Goal: Information Seeking & Learning: Learn about a topic

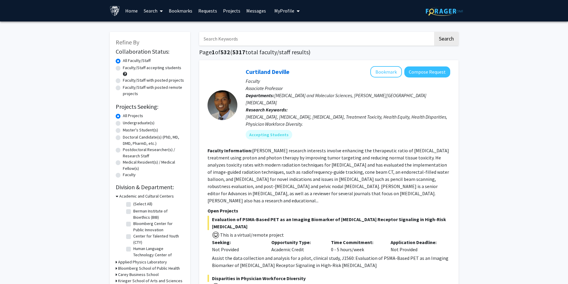
click at [144, 123] on label "Undergraduate(s)" at bounding box center [139, 123] width 32 height 6
click at [127, 123] on input "Undergraduate(s)" at bounding box center [125, 122] width 4 height 4
radio input "true"
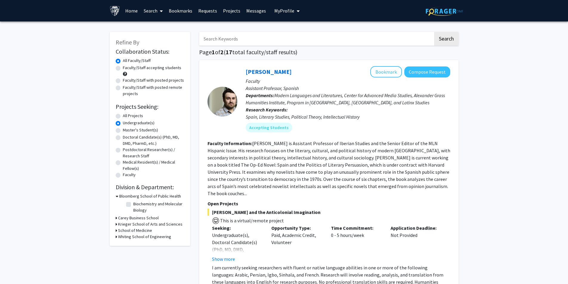
click at [138, 238] on h3 "Whiting School of Engineering" at bounding box center [144, 237] width 53 height 6
click at [161, 237] on h3 "Whiting School of Engineering" at bounding box center [145, 237] width 53 height 6
click at [152, 231] on div "School of Medicine" at bounding box center [150, 231] width 69 height 6
click at [146, 232] on h3 "School of Medicine" at bounding box center [135, 231] width 34 height 6
click at [146, 231] on h3 "School of Medicine" at bounding box center [136, 231] width 34 height 6
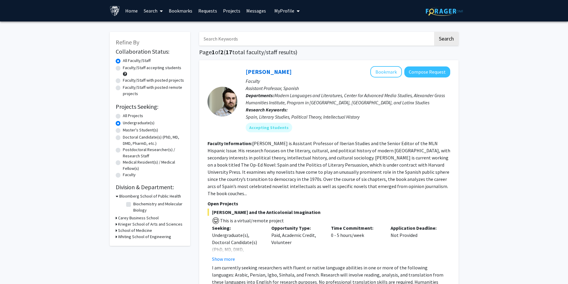
click at [297, 42] on input "Search Keywords" at bounding box center [316, 39] width 234 height 14
click at [355, 55] on h1 "Page 1 of 2 ( 17 total faculty/staff results)" at bounding box center [329, 52] width 260 height 7
click at [123, 115] on label "All Projects" at bounding box center [133, 116] width 20 height 6
click at [123, 115] on input "All Projects" at bounding box center [125, 115] width 4 height 4
radio input "true"
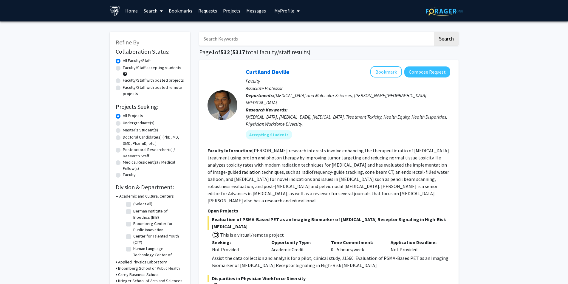
click at [138, 69] on label "Faculty/Staff accepting students" at bounding box center [152, 68] width 58 height 6
click at [127, 69] on input "Faculty/Staff accepting students" at bounding box center [125, 67] width 4 height 4
radio input "true"
click at [146, 61] on label "All Faculty/Staff" at bounding box center [137, 61] width 28 height 6
click at [127, 61] on input "All Faculty/Staff" at bounding box center [125, 60] width 4 height 4
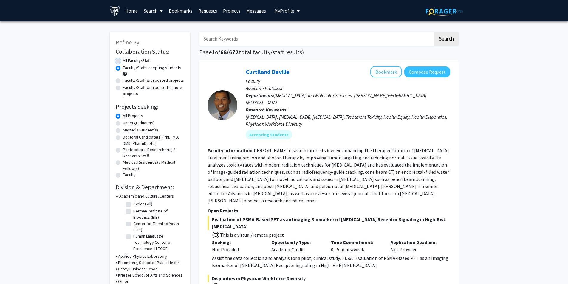
radio input "true"
click at [130, 124] on label "Undergraduate(s)" at bounding box center [139, 123] width 32 height 6
click at [127, 124] on input "Undergraduate(s)" at bounding box center [125, 122] width 4 height 4
radio input "true"
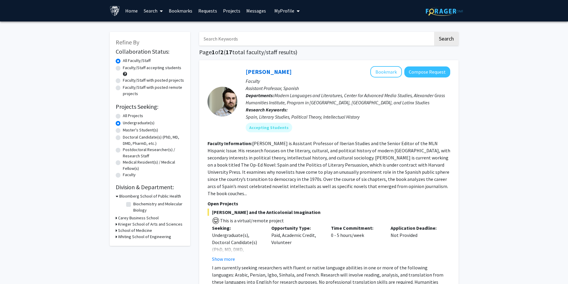
click at [133, 117] on label "All Projects" at bounding box center [133, 116] width 20 height 6
click at [127, 117] on input "All Projects" at bounding box center [125, 115] width 4 height 4
radio input "true"
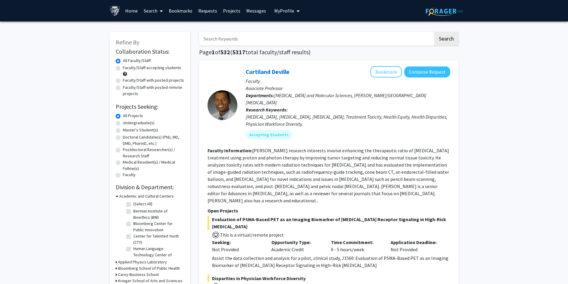
click at [161, 82] on label "Faculty/Staff with posted projects" at bounding box center [153, 80] width 61 height 6
click at [127, 81] on input "Faculty/Staff with posted projects" at bounding box center [125, 79] width 4 height 4
radio input "true"
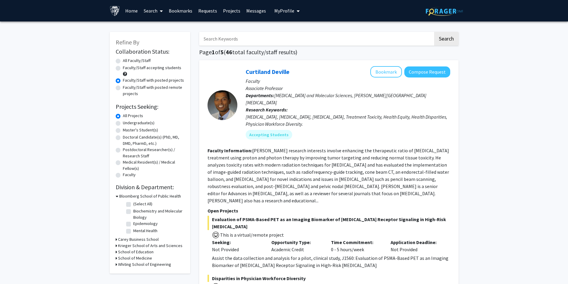
click at [163, 69] on label "Faculty/Staff accepting students" at bounding box center [152, 68] width 58 height 6
click at [127, 69] on input "Faculty/Staff accepting students" at bounding box center [125, 67] width 4 height 4
radio input "true"
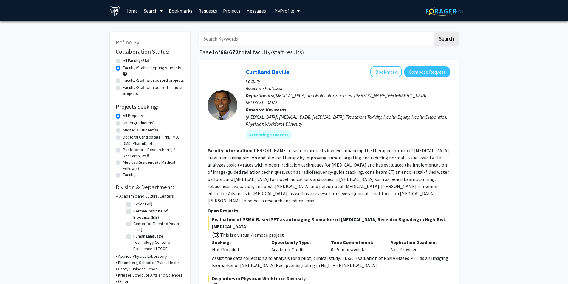
drag, startPoint x: 487, startPoint y: 234, endPoint x: 480, endPoint y: 29, distance: 205.1
click at [243, 36] on input "Search Keywords" at bounding box center [316, 39] width 234 height 14
type input "[MEDICAL_DATA] vaccine"
click at [434, 32] on button "Search" at bounding box center [446, 39] width 24 height 14
radio input "true"
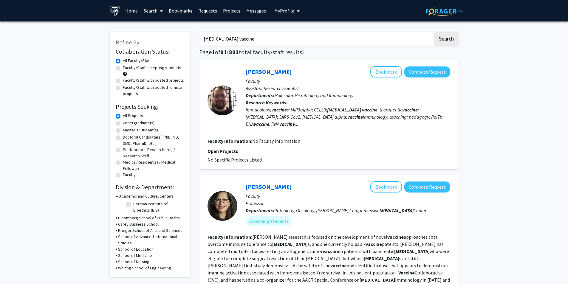
drag, startPoint x: 470, startPoint y: 172, endPoint x: 461, endPoint y: 29, distance: 143.4
drag, startPoint x: 255, startPoint y: 33, endPoint x: 250, endPoint y: 38, distance: 6.8
click at [252, 36] on input "[MEDICAL_DATA] vaccine" at bounding box center [316, 39] width 234 height 14
drag, startPoint x: 250, startPoint y: 38, endPoint x: 192, endPoint y: 38, distance: 58.5
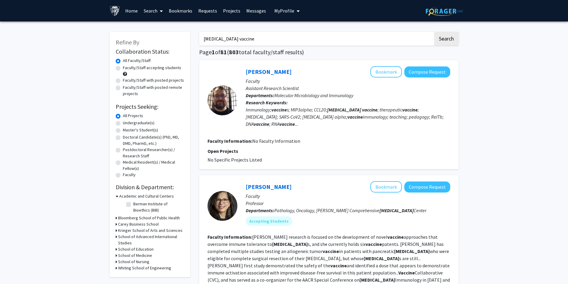
paste input "[PERSON_NAME]"
type input "[PERSON_NAME]"
click at [449, 41] on button "Search" at bounding box center [446, 39] width 24 height 14
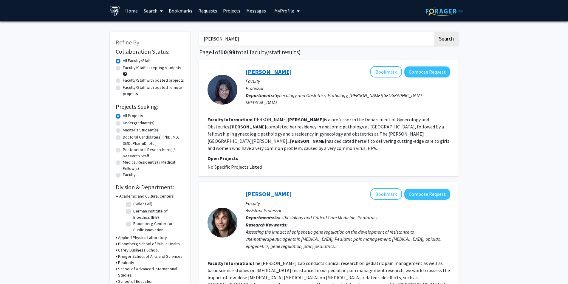
click at [269, 74] on link "[PERSON_NAME]" at bounding box center [269, 71] width 46 height 7
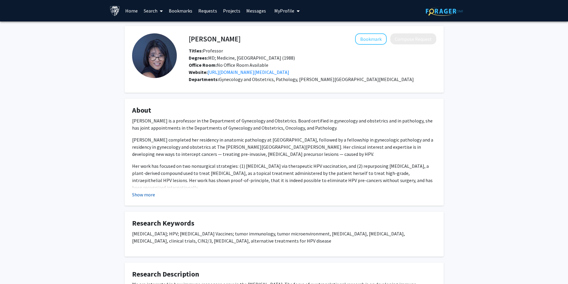
click at [143, 194] on button "Show more" at bounding box center [143, 194] width 23 height 7
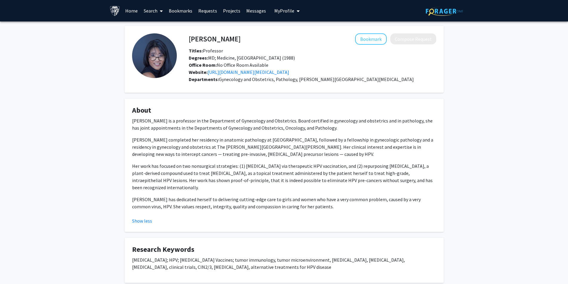
click at [147, 217] on button "Show less" at bounding box center [142, 220] width 20 height 7
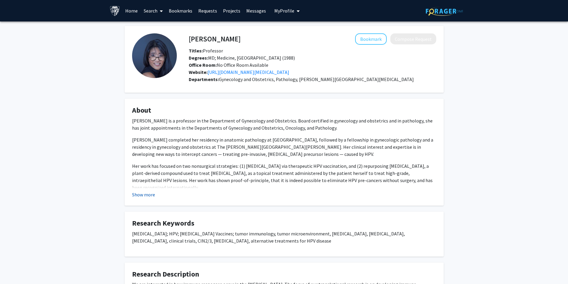
click at [138, 197] on button "Show more" at bounding box center [143, 194] width 23 height 7
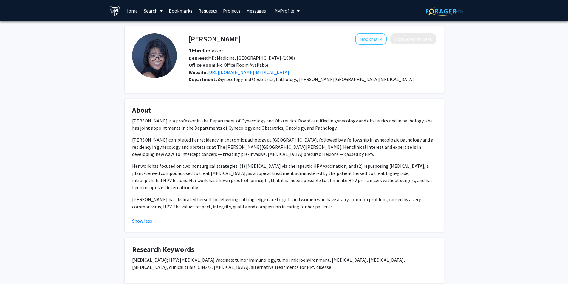
click at [309, 75] on div "Website: [URL][DOMAIN_NAME][MEDICAL_DATA]" at bounding box center [312, 72] width 257 height 7
click at [289, 75] on link "[URL][DOMAIN_NAME][MEDICAL_DATA]" at bounding box center [249, 72] width 82 height 6
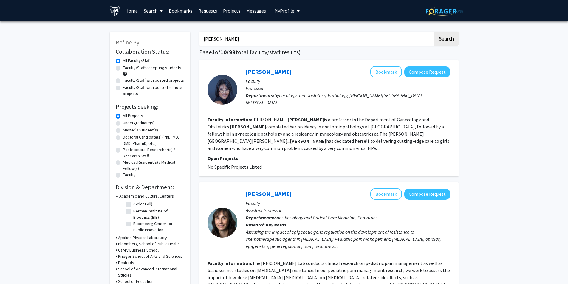
drag, startPoint x: 487, startPoint y: 191, endPoint x: 483, endPoint y: 60, distance: 131.0
click at [273, 75] on link "[PERSON_NAME]" at bounding box center [269, 71] width 46 height 7
click at [250, 38] on input "[PERSON_NAME]" at bounding box center [316, 39] width 234 height 14
click at [251, 37] on input "[PERSON_NAME]" at bounding box center [316, 39] width 234 height 14
drag, startPoint x: 251, startPoint y: 36, endPoint x: 204, endPoint y: 41, distance: 47.7
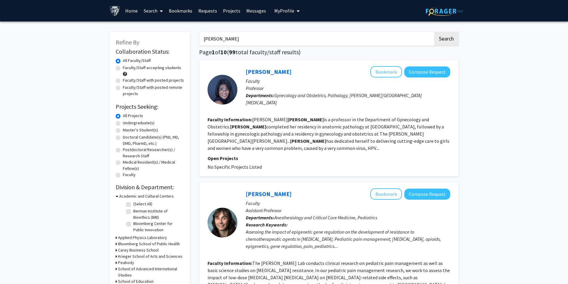
click at [204, 41] on input "[PERSON_NAME]" at bounding box center [316, 39] width 234 height 14
type input "[MEDICAL_DATA]"
click at [434, 32] on button "Search" at bounding box center [446, 39] width 24 height 14
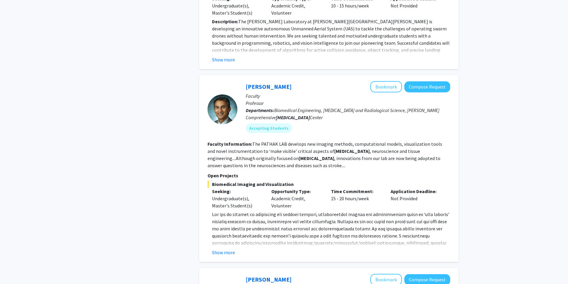
scroll to position [955, 0]
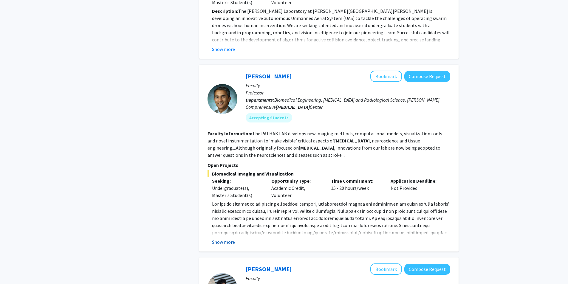
click at [228, 239] on button "Show more" at bounding box center [223, 242] width 23 height 7
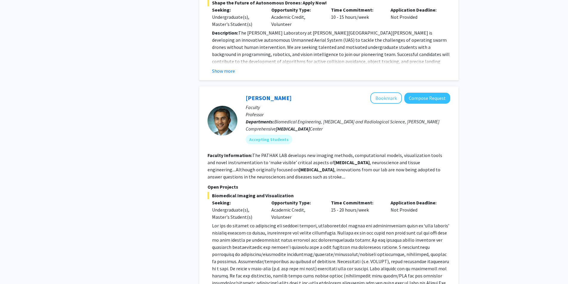
scroll to position [0, 0]
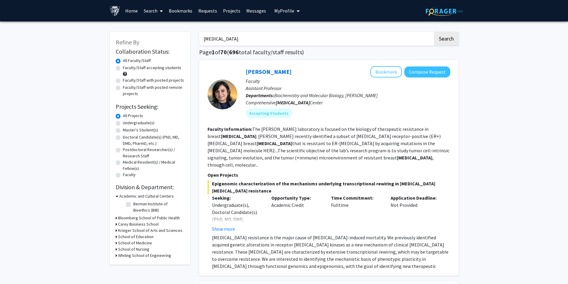
drag, startPoint x: 170, startPoint y: 125, endPoint x: 170, endPoint y: 71, distance: 54.3
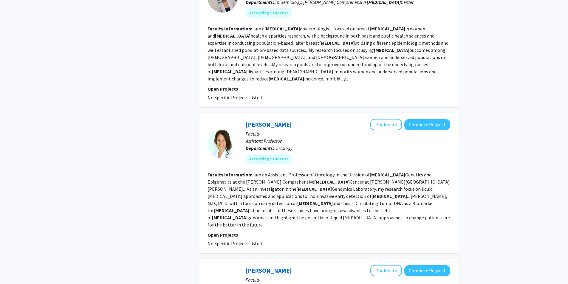
scroll to position [1669, 0]
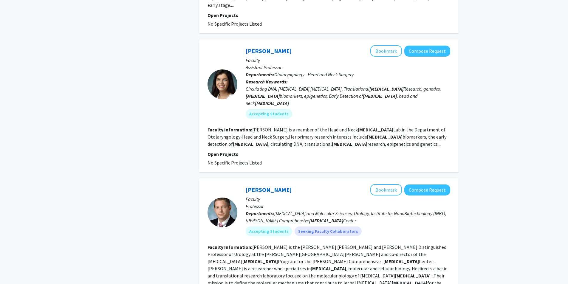
drag, startPoint x: 475, startPoint y: 200, endPoint x: 454, endPoint y: 249, distance: 54.1
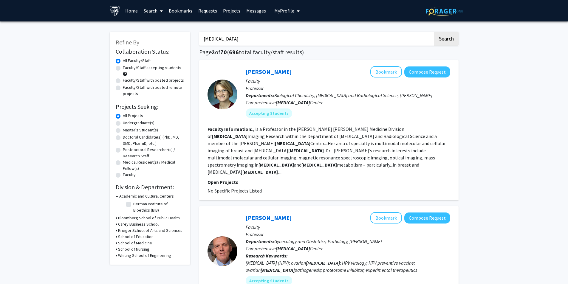
click at [143, 67] on label "Faculty/Staff accepting students" at bounding box center [152, 68] width 58 height 6
click at [127, 67] on input "Faculty/Staff accepting students" at bounding box center [125, 67] width 4 height 4
radio input "true"
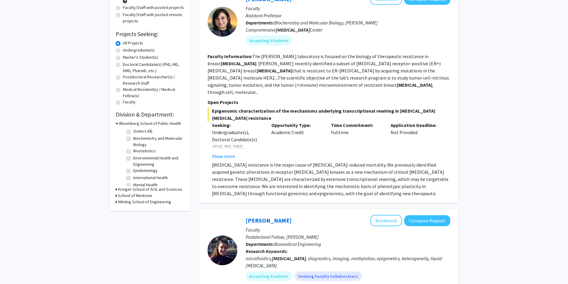
drag, startPoint x: 497, startPoint y: 144, endPoint x: 495, endPoint y: 163, distance: 19.2
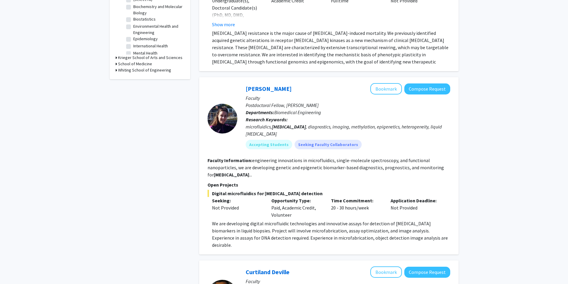
drag, startPoint x: 493, startPoint y: 109, endPoint x: 493, endPoint y: 141, distance: 31.9
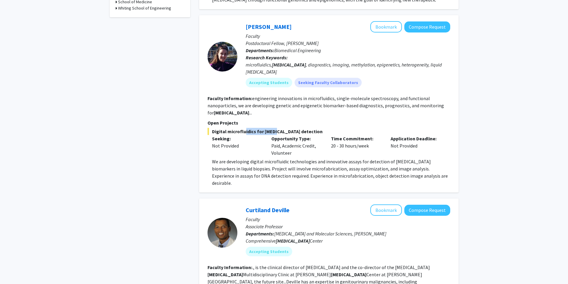
drag, startPoint x: 245, startPoint y: 109, endPoint x: 278, endPoint y: 110, distance: 33.1
click at [274, 128] on span "Digital microfluidics for [MEDICAL_DATA] detection" at bounding box center [329, 131] width 243 height 7
click at [278, 128] on span "Digital microfluidics for [MEDICAL_DATA] detection" at bounding box center [329, 131] width 243 height 7
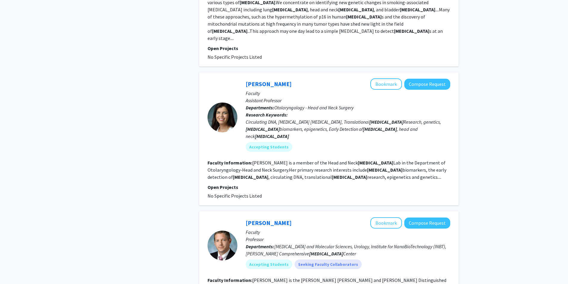
scroll to position [1633, 0]
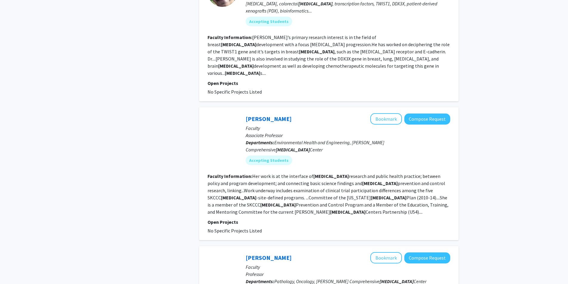
scroll to position [1134, 0]
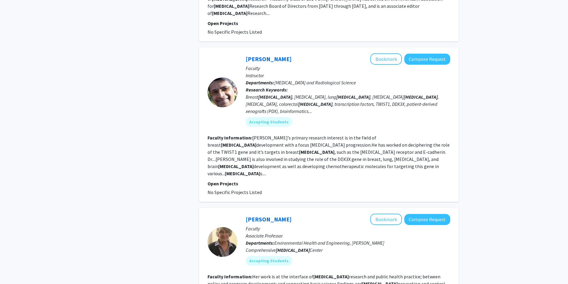
drag, startPoint x: 187, startPoint y: 176, endPoint x: 159, endPoint y: 103, distance: 77.9
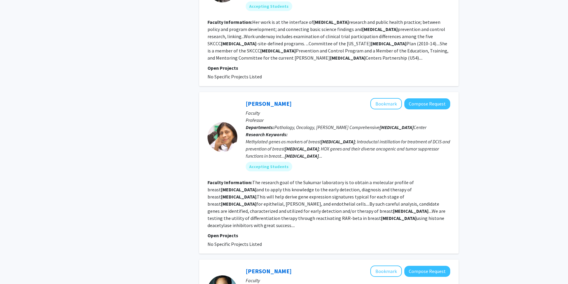
scroll to position [1226, 0]
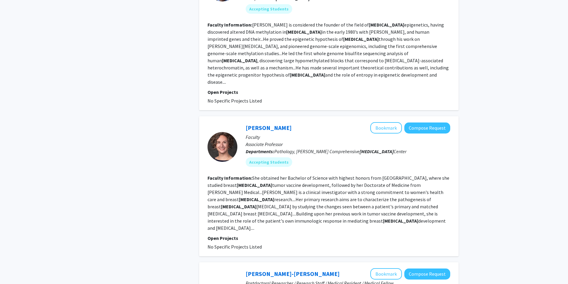
scroll to position [561, 0]
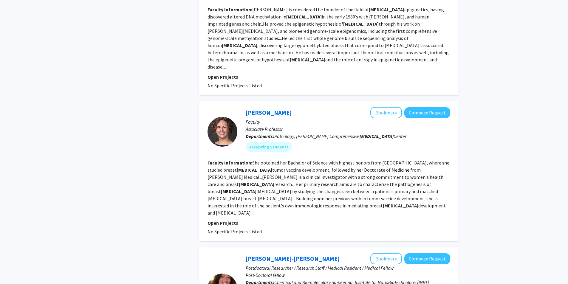
drag, startPoint x: 479, startPoint y: 140, endPoint x: 477, endPoint y: 159, distance: 19.7
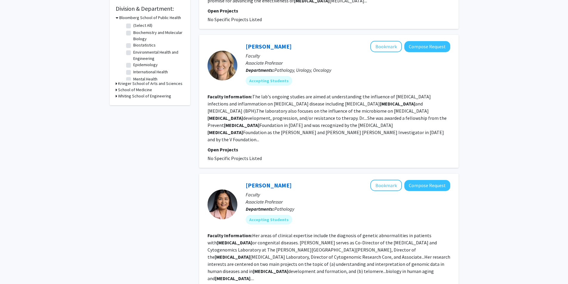
scroll to position [0, 0]
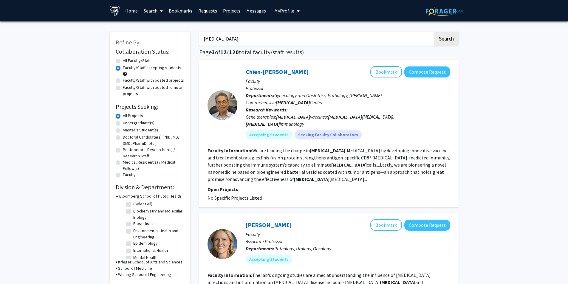
drag, startPoint x: 487, startPoint y: 152, endPoint x: 495, endPoint y: 10, distance: 142.8
